Goal: Information Seeking & Learning: Learn about a topic

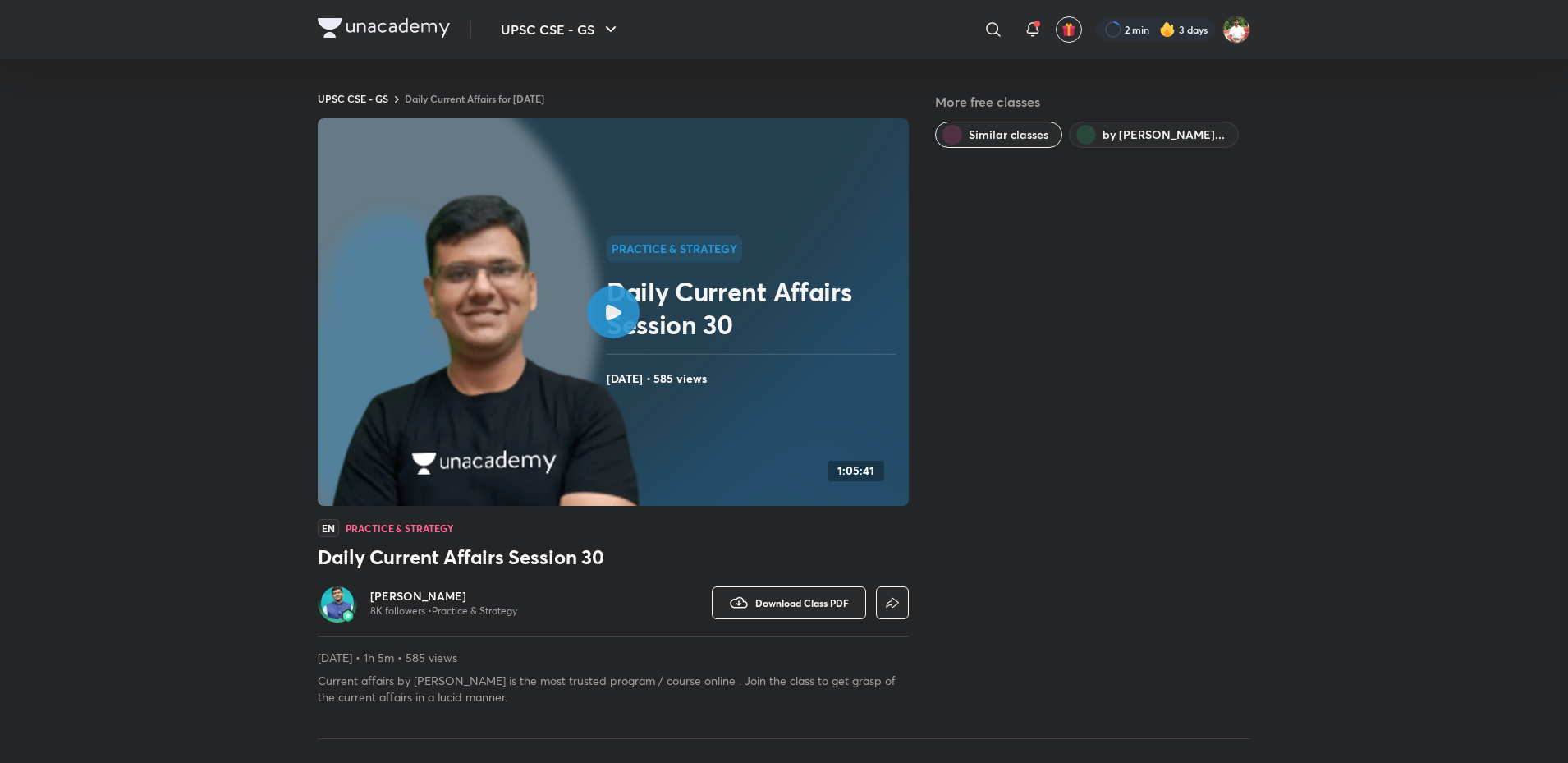
drag, startPoint x: 416, startPoint y: 27, endPoint x: 406, endPoint y: 28, distance: 10.0
click at [415, 27] on img at bounding box center [384, 28] width 132 height 19
